Goal: Use online tool/utility: Utilize a website feature to perform a specific function

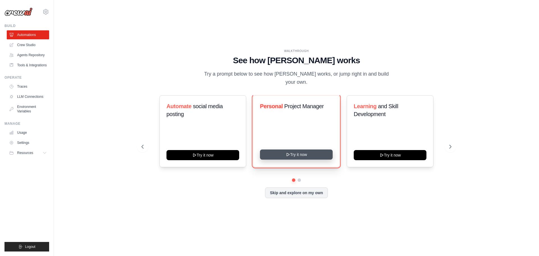
click at [295, 151] on button "Try it now" at bounding box center [296, 154] width 73 height 10
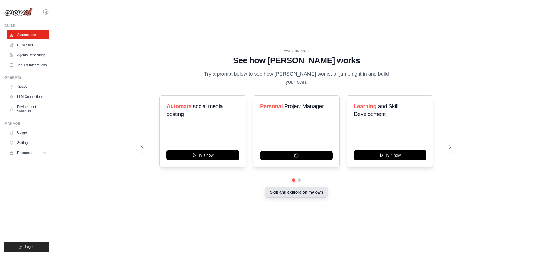
click at [309, 191] on button "Skip and explore on my own" at bounding box center [296, 192] width 63 height 11
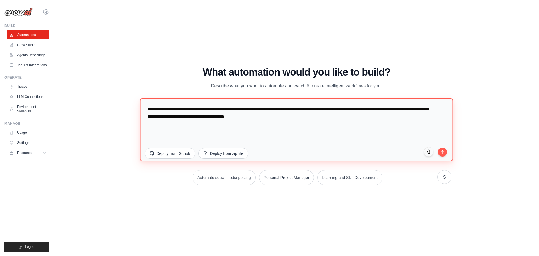
drag, startPoint x: 299, startPoint y: 119, endPoint x: 186, endPoint y: 111, distance: 113.4
click at [186, 111] on textarea "**********" at bounding box center [296, 129] width 313 height 63
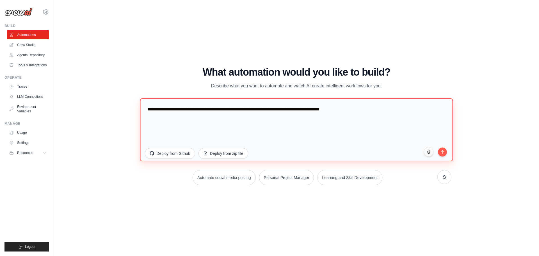
click at [213, 110] on textarea "**********" at bounding box center [296, 129] width 313 height 63
click at [367, 110] on textarea "**********" at bounding box center [296, 129] width 313 height 63
type textarea "**********"
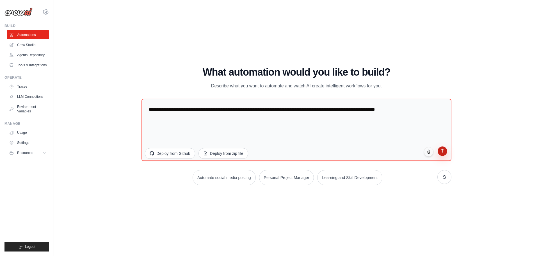
click at [445, 153] on button "submit" at bounding box center [443, 151] width 10 height 10
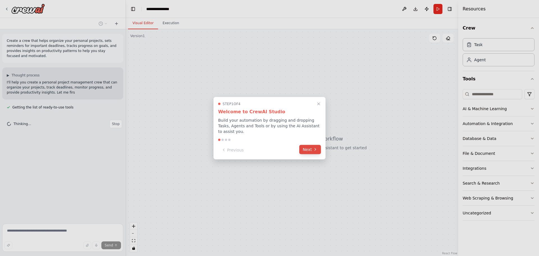
click at [311, 147] on button "Next" at bounding box center [310, 149] width 22 height 9
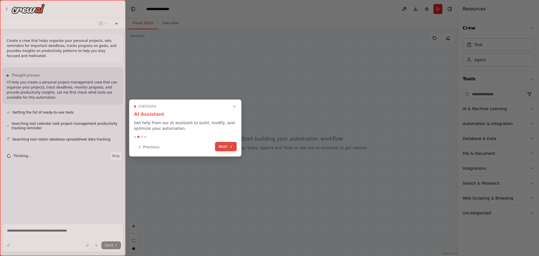
click at [228, 146] on button "Next" at bounding box center [226, 146] width 22 height 9
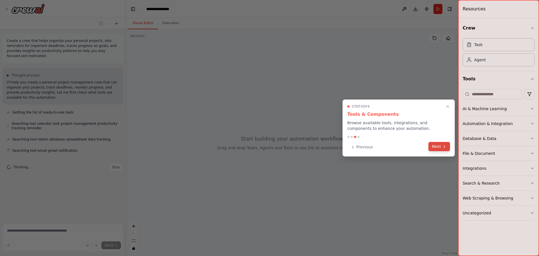
click at [438, 145] on button "Next" at bounding box center [440, 146] width 22 height 9
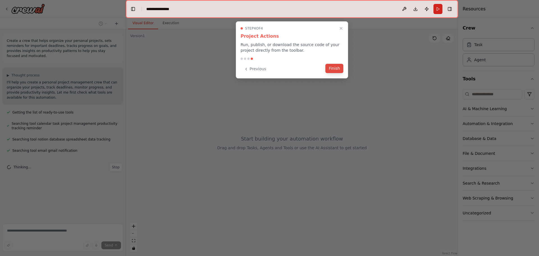
click at [333, 69] on button "Finish" at bounding box center [334, 68] width 18 height 9
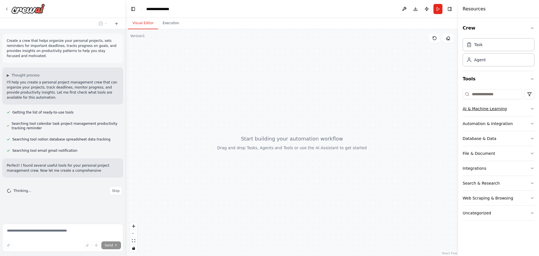
click at [503, 109] on div "AI & Machine Learning" at bounding box center [485, 109] width 44 height 6
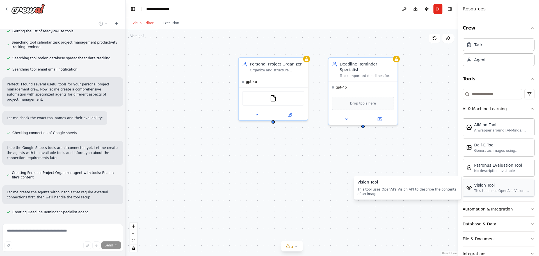
scroll to position [91, 0]
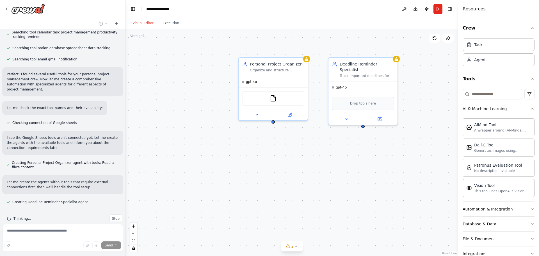
click at [475, 208] on div "Automation & Integration" at bounding box center [488, 209] width 50 height 6
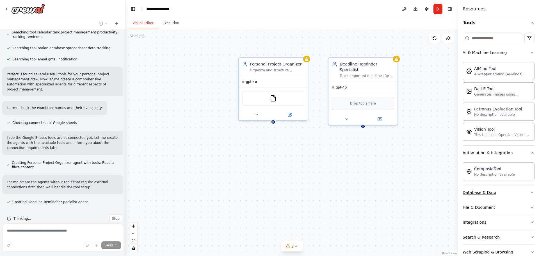
scroll to position [102, 0]
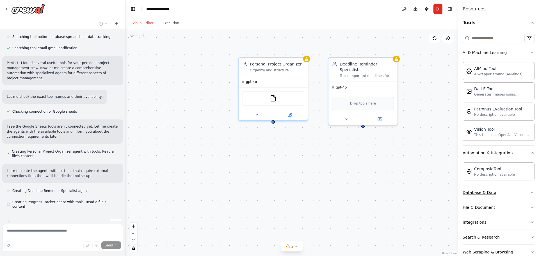
click at [484, 193] on div "Database & Data" at bounding box center [480, 193] width 34 height 6
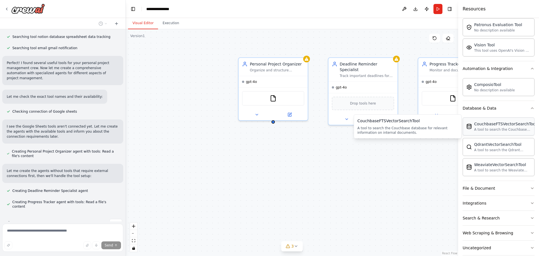
scroll to position [118, 0]
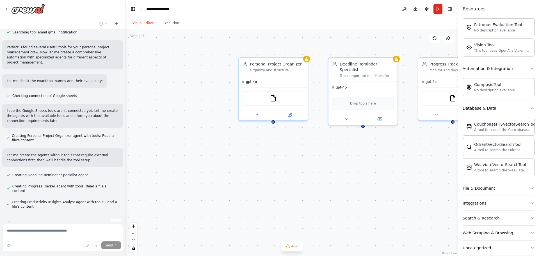
click at [496, 190] on button "File & Document" at bounding box center [499, 188] width 72 height 15
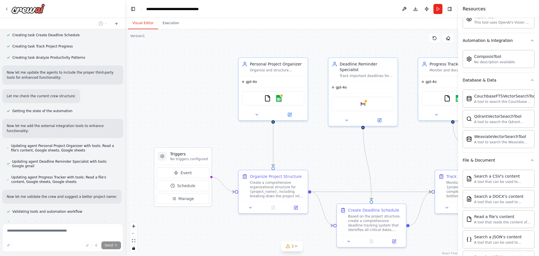
scroll to position [342, 0]
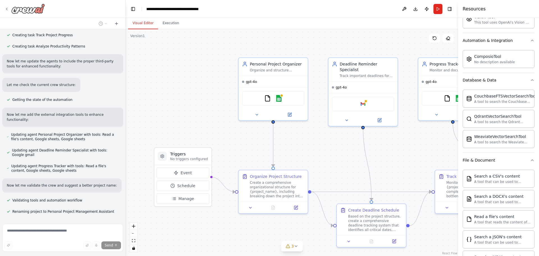
click at [38, 11] on img at bounding box center [28, 9] width 34 height 10
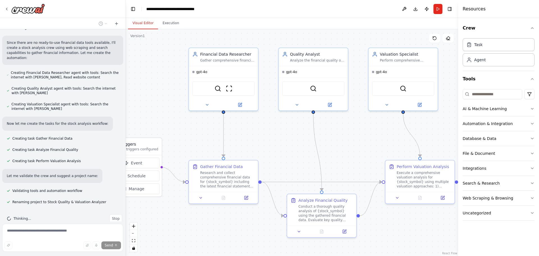
scroll to position [317, 0]
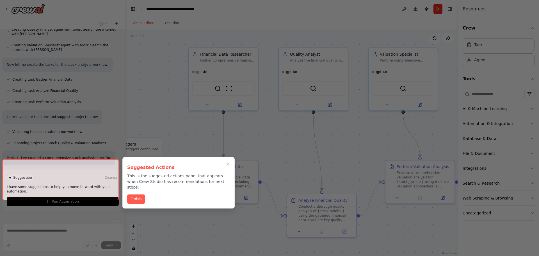
drag, startPoint x: 404, startPoint y: 138, endPoint x: 354, endPoint y: 129, distance: 50.7
click at [354, 129] on div "Create a crew that analyse stocks using finnacial data from financial modeling …" at bounding box center [269, 128] width 539 height 256
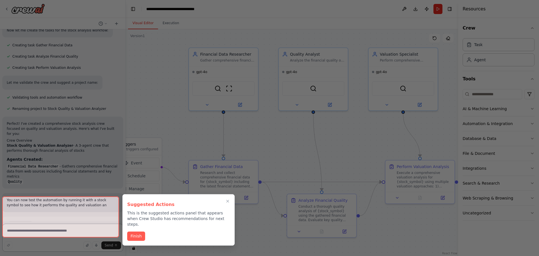
scroll to position [372, 0]
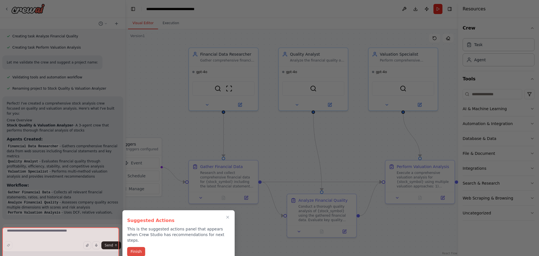
click at [136, 247] on button "Finish" at bounding box center [136, 251] width 18 height 9
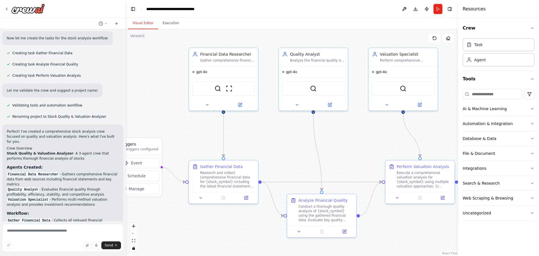
scroll to position [460, 0]
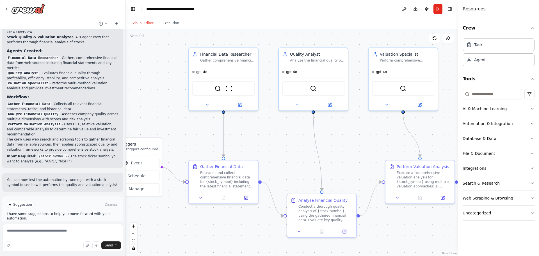
click at [61, 226] on span "Run Automation" at bounding box center [65, 228] width 27 height 4
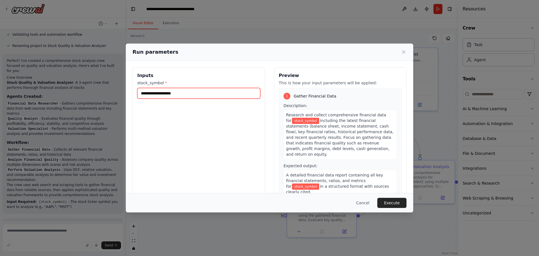
click at [177, 92] on input "stock_symbol *" at bounding box center [198, 93] width 123 height 11
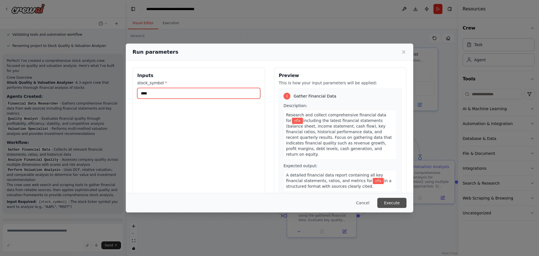
type input "****"
click at [392, 202] on button "Execute" at bounding box center [391, 203] width 29 height 10
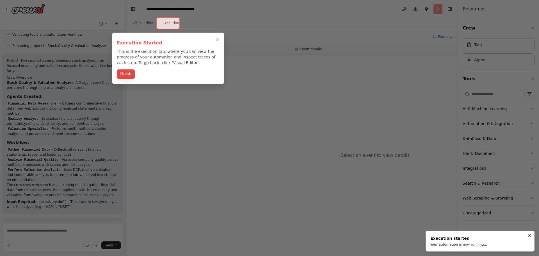
click at [126, 72] on button "Finish" at bounding box center [126, 73] width 18 height 9
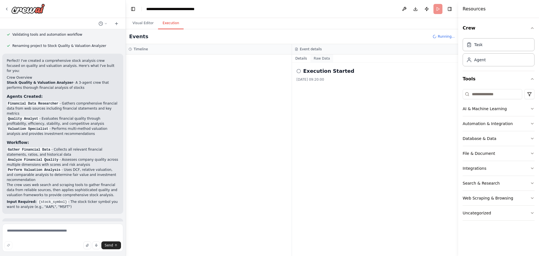
click at [320, 57] on button "Raw Data" at bounding box center [322, 58] width 23 height 8
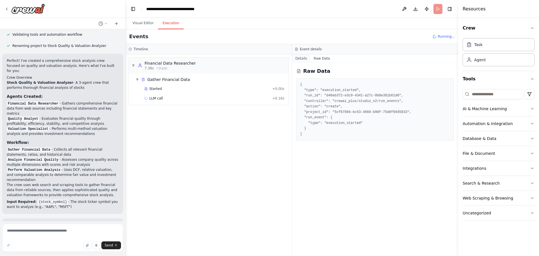
click at [296, 61] on button "Details" at bounding box center [301, 58] width 19 height 8
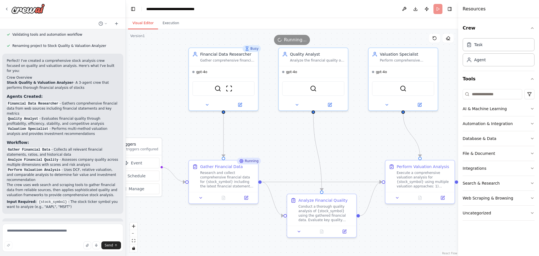
click at [147, 25] on button "Visual Editor" at bounding box center [143, 23] width 30 height 12
click at [247, 195] on icon at bounding box center [246, 196] width 4 height 4
click at [345, 231] on icon at bounding box center [345, 229] width 3 height 3
click at [332, 106] on button at bounding box center [330, 103] width 32 height 7
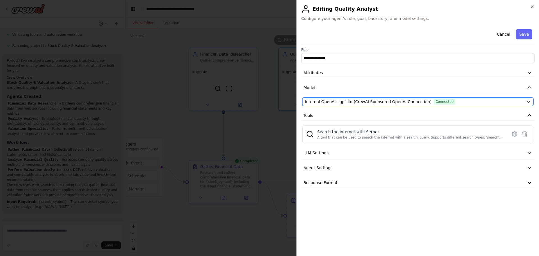
click at [527, 101] on icon "button" at bounding box center [529, 101] width 4 height 4
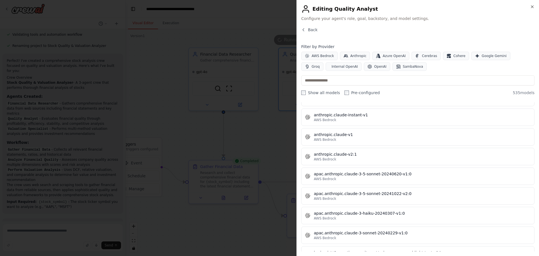
scroll to position [786, 0]
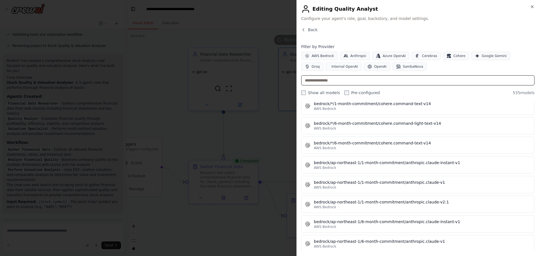
click at [345, 78] on input "text" at bounding box center [417, 80] width 233 height 10
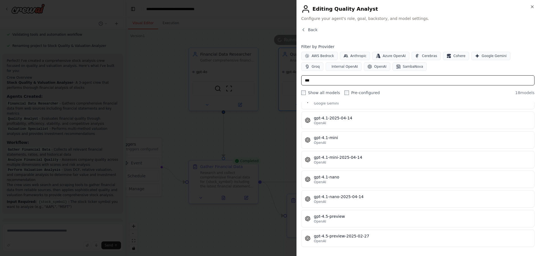
scroll to position [0, 0]
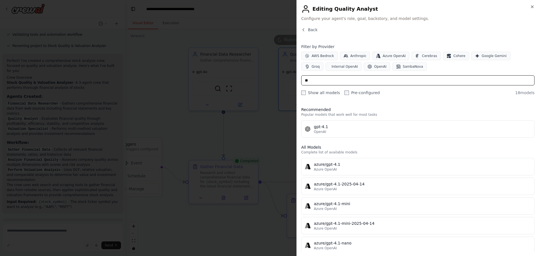
type input "*"
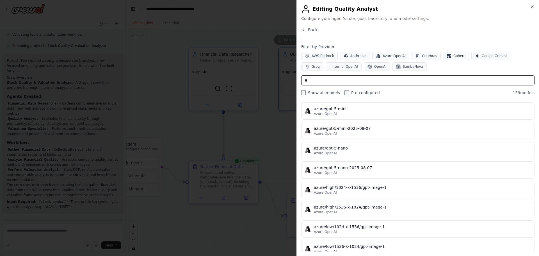
scroll to position [1236, 0]
drag, startPoint x: 310, startPoint y: 81, endPoint x: 301, endPoint y: 83, distance: 9.1
click at [302, 83] on input "*" at bounding box center [417, 80] width 233 height 10
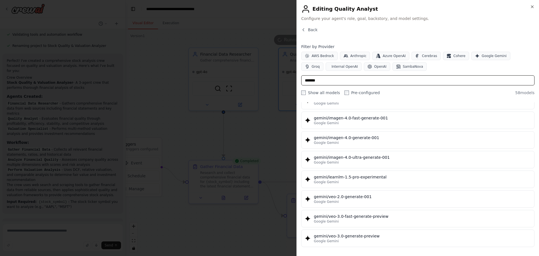
scroll to position [0, 0]
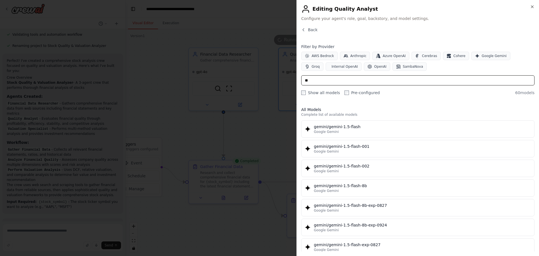
type input "*"
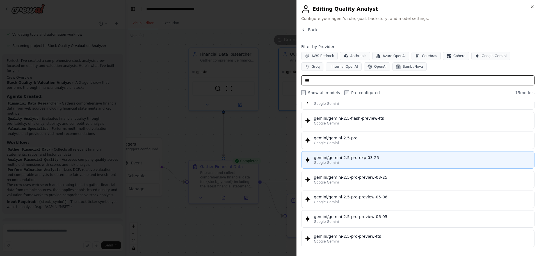
scroll to position [166, 0]
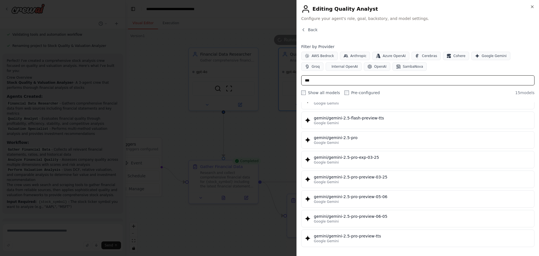
drag, startPoint x: 320, startPoint y: 79, endPoint x: 298, endPoint y: 76, distance: 21.6
click at [298, 76] on div "Close Editing Quality Analyst Configure your agent's role, goal, backstory, and…" at bounding box center [418, 128] width 243 height 256
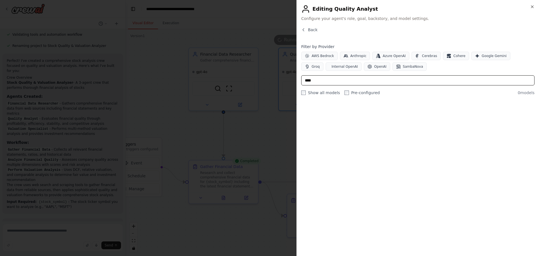
scroll to position [0, 0]
type input "****"
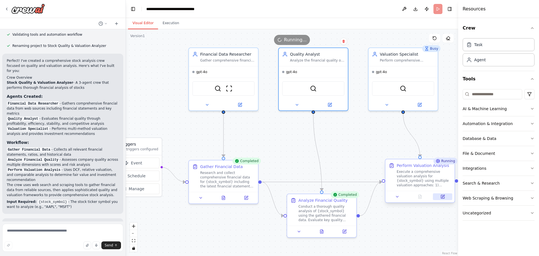
click at [443, 197] on icon at bounding box center [442, 196] width 3 height 3
click at [174, 25] on button "Execution" at bounding box center [171, 23] width 26 height 12
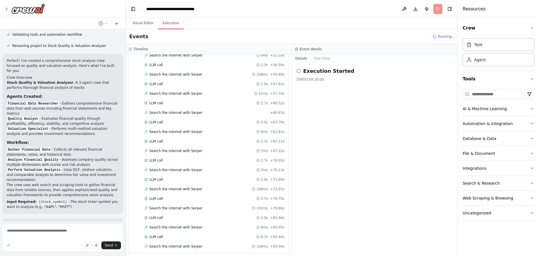
scroll to position [588, 0]
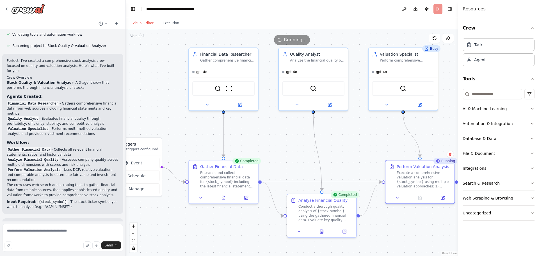
click at [139, 23] on button "Visual Editor" at bounding box center [143, 23] width 30 height 12
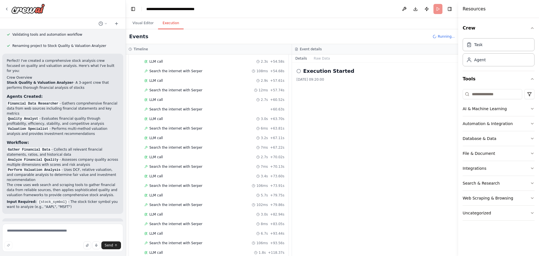
click at [170, 24] on button "Execution" at bounding box center [171, 23] width 26 height 12
click at [324, 57] on button "Raw Data" at bounding box center [322, 58] width 23 height 8
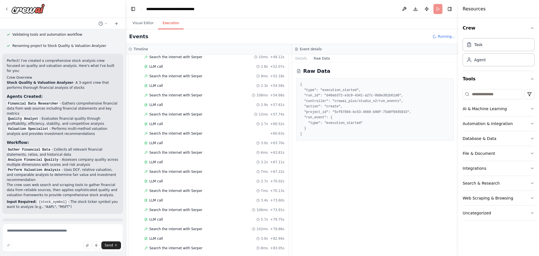
scroll to position [616, 0]
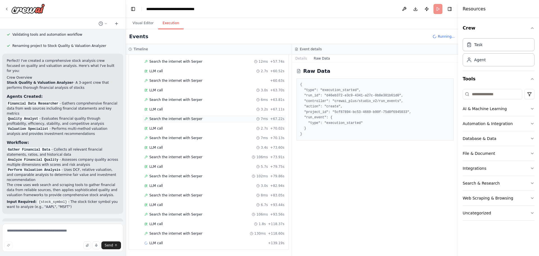
click at [170, 118] on span "Search the internet with Serper" at bounding box center [175, 119] width 53 height 4
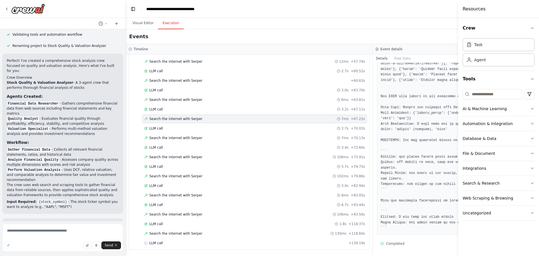
scroll to position [393, 0]
click at [176, 136] on span "Search the internet with Serper" at bounding box center [175, 138] width 53 height 4
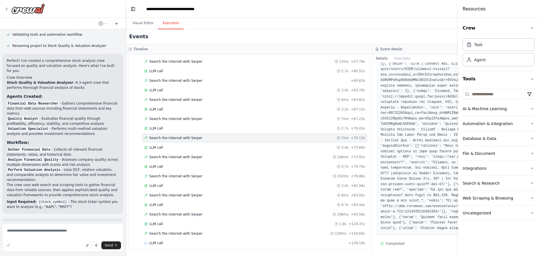
scroll to position [245, 0]
click at [166, 158] on span "Search the internet with Serper" at bounding box center [175, 157] width 53 height 4
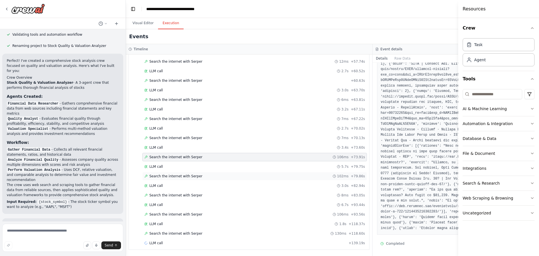
click at [167, 178] on div "Search the internet with [PERSON_NAME] 102ms + 79.86s" at bounding box center [254, 176] width 225 height 8
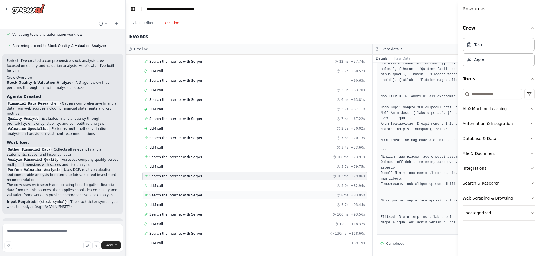
click at [170, 197] on div "Search the internet with [PERSON_NAME] 8ms + 83.05s" at bounding box center [254, 195] width 225 height 8
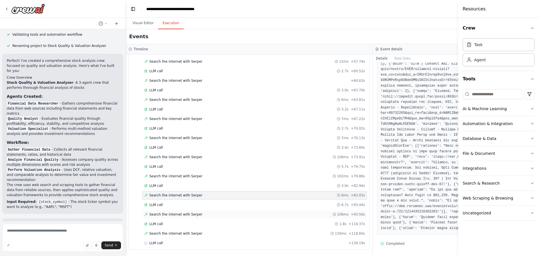
click at [171, 218] on div "Search the internet with [PERSON_NAME] 106ms + 93.56s" at bounding box center [254, 214] width 225 height 8
click at [173, 231] on span "Search the internet with Serper" at bounding box center [175, 233] width 53 height 4
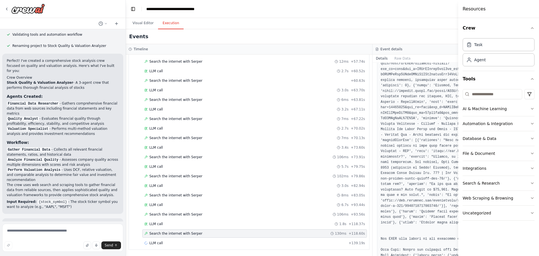
scroll to position [393, 0]
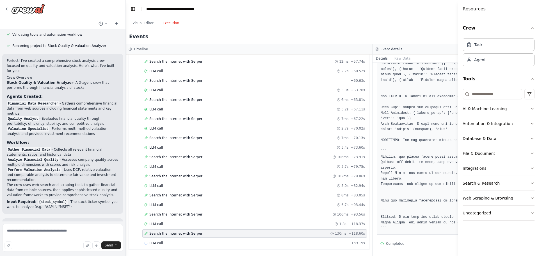
click at [439, 34] on div "Events Running..." at bounding box center [373, 36] width 494 height 15
click at [145, 22] on button "Visual Editor" at bounding box center [143, 23] width 30 height 12
